Goal: Task Accomplishment & Management: Complete application form

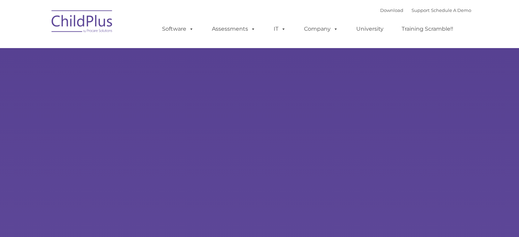
type input ""
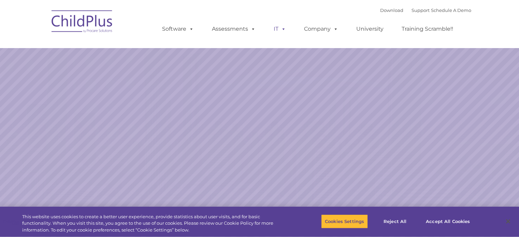
select select "MEDIUM"
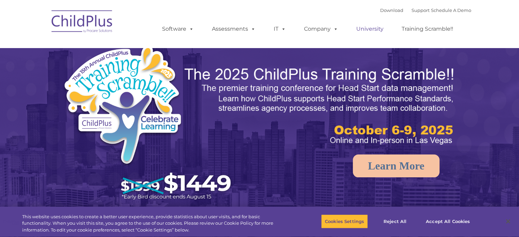
drag, startPoint x: 375, startPoint y: 31, endPoint x: 371, endPoint y: 32, distance: 4.8
click at [375, 31] on link "University" at bounding box center [369, 29] width 41 height 14
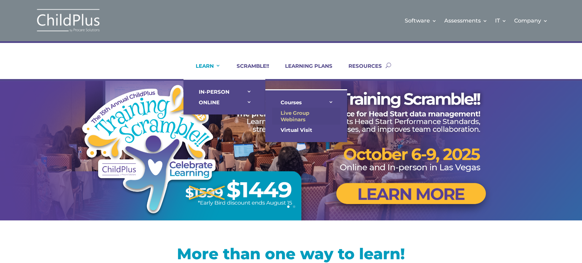
click at [297, 114] on link "Live Group Webinars" at bounding box center [306, 116] width 68 height 17
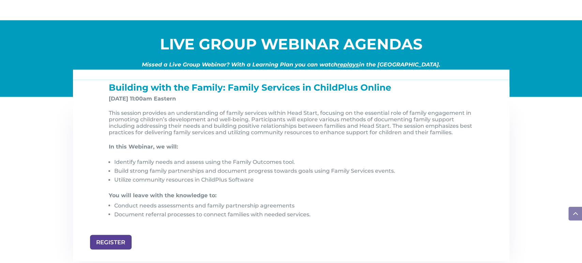
scroll to position [639, 0]
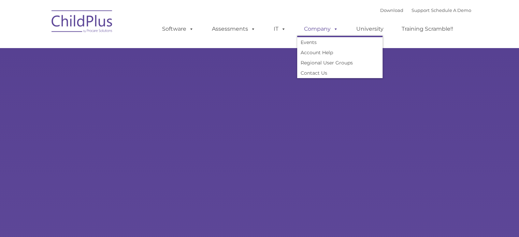
type input ""
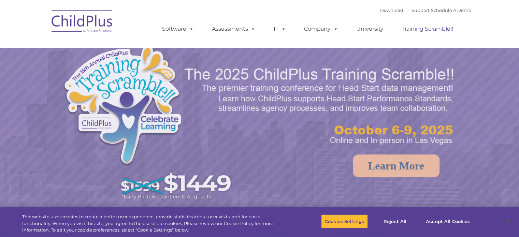
select select "MEDIUM"
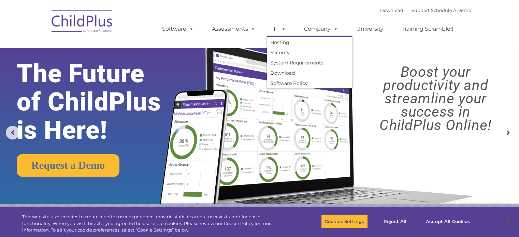
click at [276, 29] on link "IT" at bounding box center [280, 29] width 26 height 14
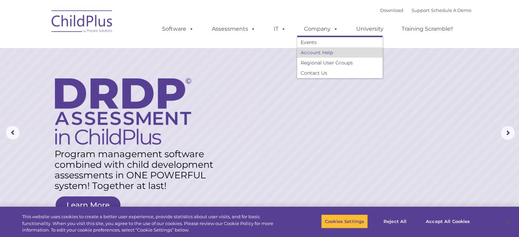
click at [314, 52] on link "Account Help" at bounding box center [339, 52] width 85 height 10
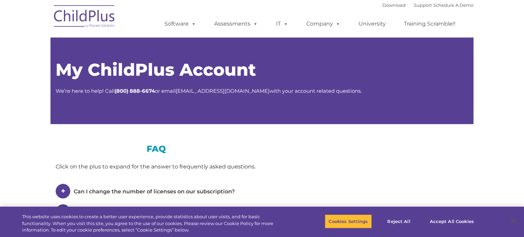
type input ""
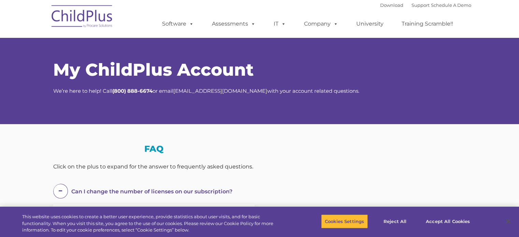
select select "MEDIUM"
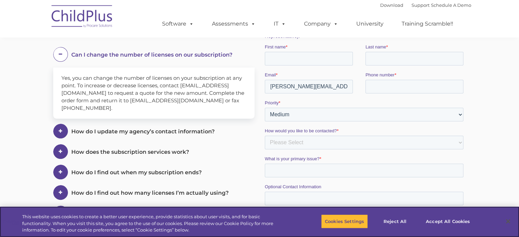
scroll to position [69, 0]
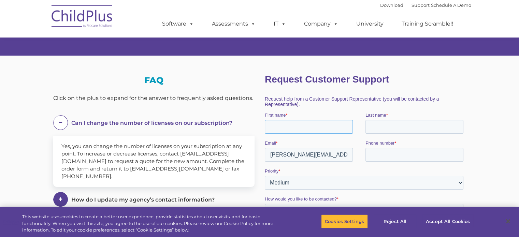
drag, startPoint x: 293, startPoint y: 127, endPoint x: 298, endPoint y: 126, distance: 5.6
click at [295, 126] on input "First name *" at bounding box center [308, 127] width 88 height 14
type input "[PERSON_NAME]"
click at [321, 154] on input "[PERSON_NAME][EMAIL_ADDRESS][PERSON_NAME][DOMAIN_NAME]" at bounding box center [308, 155] width 88 height 14
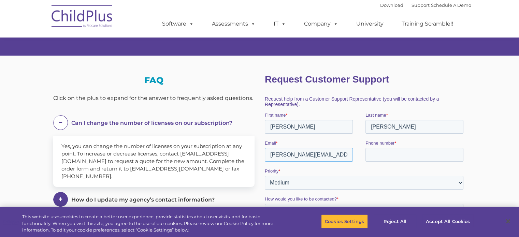
click at [321, 154] on input "[PERSON_NAME][EMAIL_ADDRESS][PERSON_NAME][DOMAIN_NAME]" at bounding box center [308, 155] width 88 height 14
paste input "[EMAIL_ADDRESS][PERSON_NAME][DOMAIN_NAME]"
type input "[PERSON_NAME][EMAIL_ADDRESS][PERSON_NAME][DOMAIN_NAME]"
click at [406, 158] on input "Phone number *" at bounding box center [414, 155] width 98 height 14
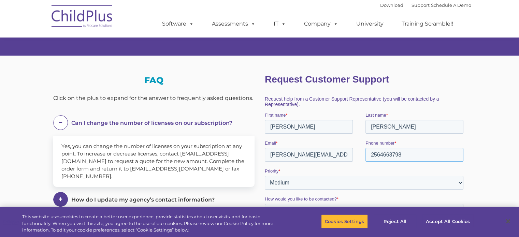
scroll to position [137, 0]
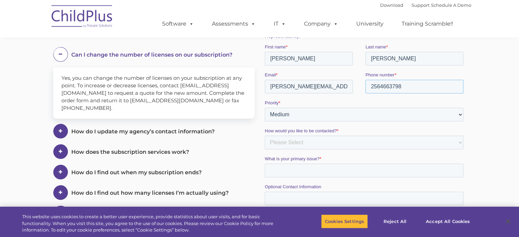
type input "2564663798"
click at [313, 117] on select "Please Select Low Medium High" at bounding box center [363, 115] width 199 height 14
click at [322, 145] on select "Please Select Phone Email" at bounding box center [363, 143] width 199 height 14
select select "Phone"
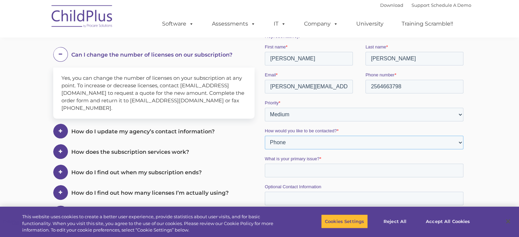
click at [264, 138] on select "Please Select Phone Email" at bounding box center [363, 143] width 199 height 14
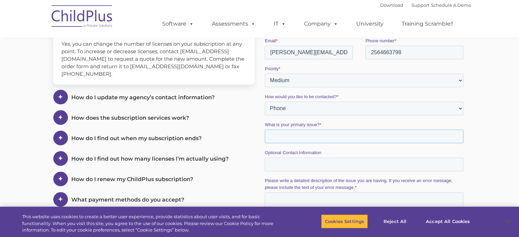
click at [305, 140] on input "What is your primary issue? *" at bounding box center [363, 137] width 199 height 14
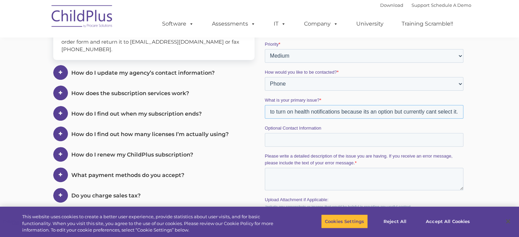
scroll to position [205, 0]
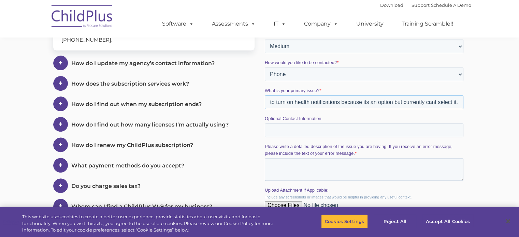
click at [284, 105] on input "Report 3035 - need to turn on health notifications because its an option but cu…" at bounding box center [363, 103] width 199 height 14
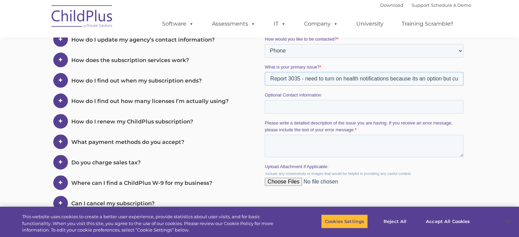
scroll to position [239, 0]
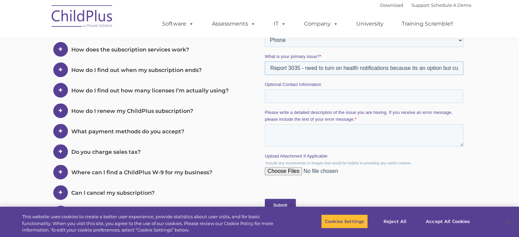
click at [270, 70] on input "Report 3035 - need to turn on health notifications because its an option but cu…" at bounding box center [363, 68] width 199 height 14
type input "Report 3035 - need to turn on health notifications because its an option but cu…"
click at [279, 133] on textarea "Please write a detailed description of the issue you are having. If you receive…" at bounding box center [363, 135] width 199 height 23
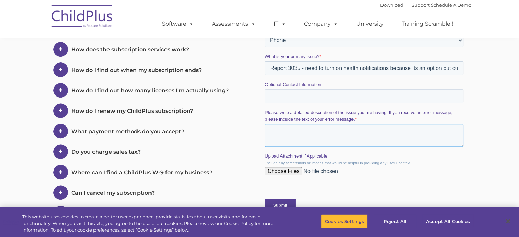
paste textarea "Report 3035 - need to turn on health notifications because its an option but cu…"
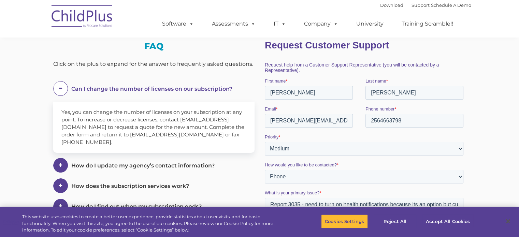
scroll to position [307, 0]
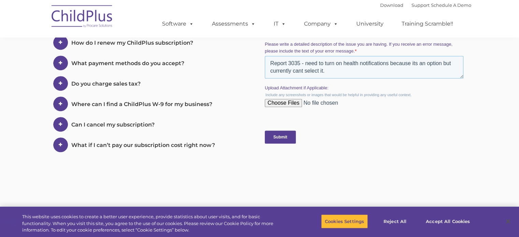
type textarea "Report 3035 - need to turn on health notifications because its an option but cu…"
click at [287, 138] on input "Submit" at bounding box center [279, 137] width 31 height 13
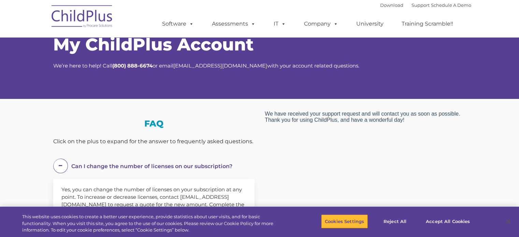
scroll to position [103, 0]
